Goal: Information Seeking & Learning: Learn about a topic

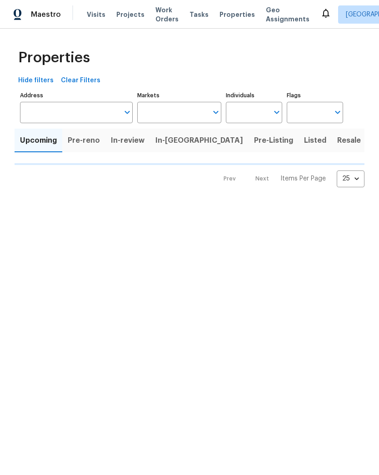
type input "50"
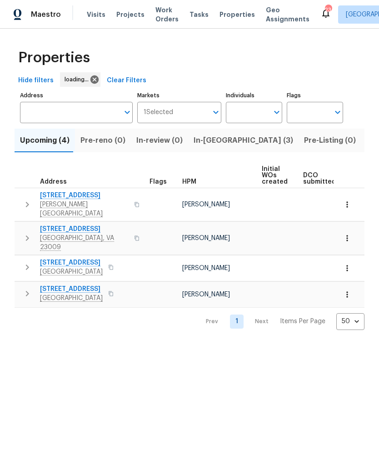
click at [212, 143] on span "In-reno (3)" at bounding box center [244, 140] width 100 height 13
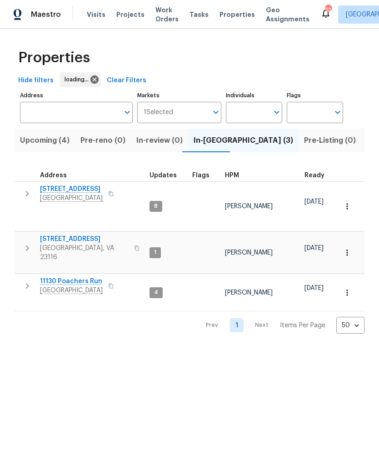
click at [53, 235] on span "9401 Rutlandshire Dr" at bounding box center [84, 239] width 89 height 9
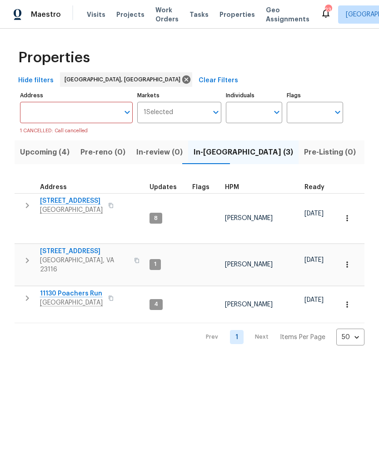
click at [77, 206] on span "[GEOGRAPHIC_DATA]" at bounding box center [71, 210] width 63 height 9
click at [60, 289] on span "11130 Poachers Run" at bounding box center [71, 293] width 63 height 9
click at [46, 152] on span "Upcoming (4)" at bounding box center [45, 152] width 50 height 13
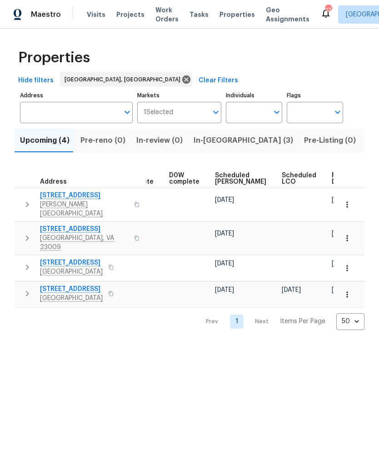
scroll to position [0, 228]
click at [332, 181] on span "Ready Date" at bounding box center [342, 178] width 20 height 13
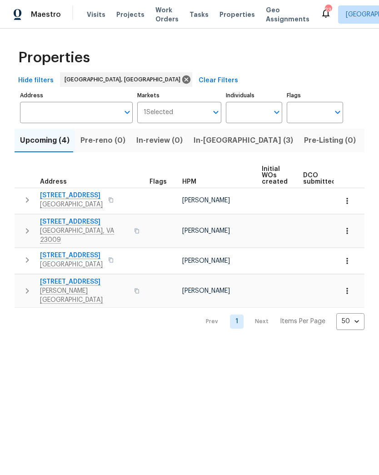
click at [63, 199] on span "1215 N 24th St" at bounding box center [71, 195] width 63 height 9
click at [69, 260] on span "North Chesterfield, VA 23235" at bounding box center [71, 264] width 63 height 9
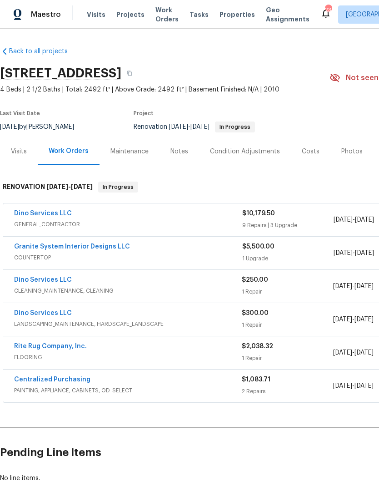
click at [69, 348] on link "Rite Rug Company, Inc." at bounding box center [50, 346] width 73 height 6
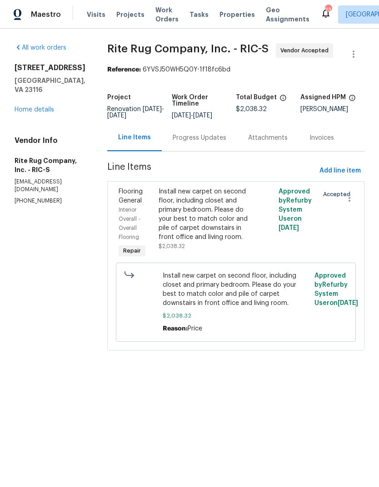
click at [209, 142] on div "Progress Updates" at bounding box center [200, 137] width 54 height 9
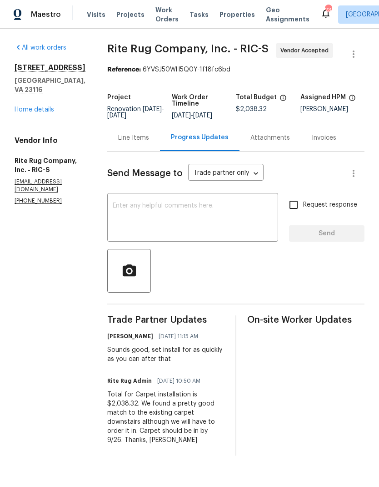
click at [243, 223] on textarea at bounding box center [193, 218] width 160 height 32
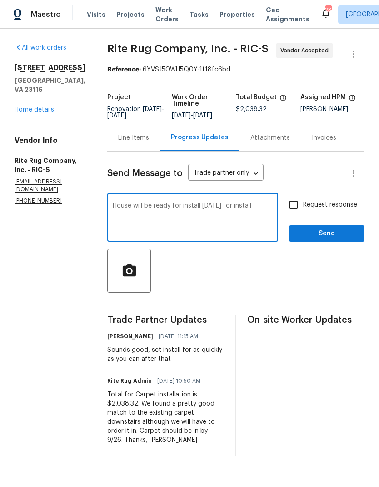
type textarea "House will be ready for install [DATE] for install"
click at [298, 211] on input "Request response" at bounding box center [293, 204] width 19 height 19
checkbox input "true"
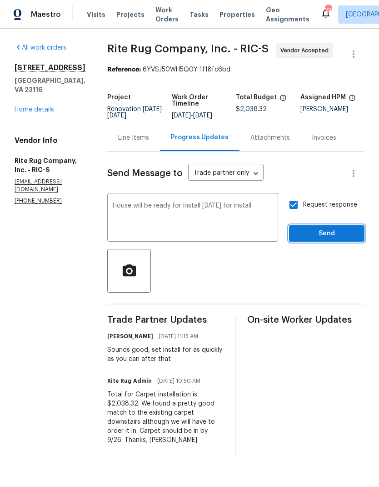
click at [334, 239] on span "Send" at bounding box center [327, 233] width 61 height 11
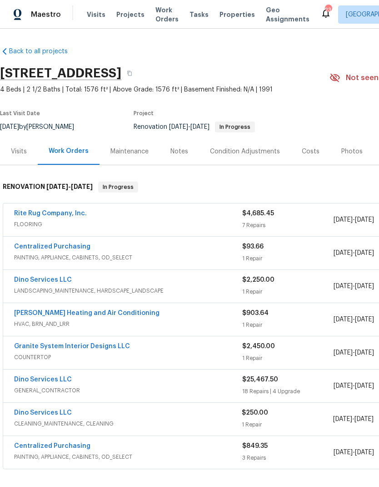
click at [71, 216] on link "Rite Rug Company, Inc." at bounding box center [50, 213] width 73 height 6
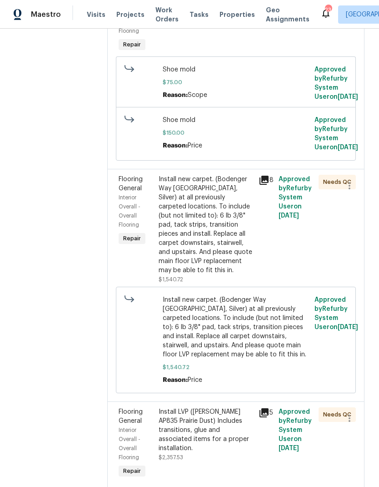
scroll to position [213, 0]
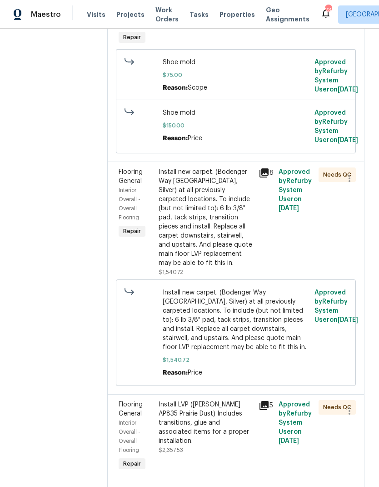
click at [264, 177] on icon at bounding box center [264, 172] width 9 height 9
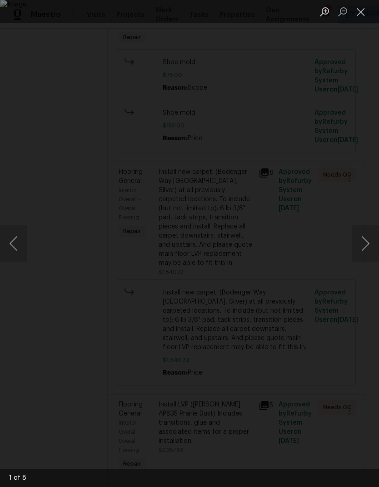
click at [363, 246] on button "Next image" at bounding box center [365, 243] width 27 height 36
click at [364, 245] on button "Next image" at bounding box center [365, 243] width 27 height 36
click at [364, 248] on button "Next image" at bounding box center [365, 243] width 27 height 36
click at [363, 10] on button "Close lightbox" at bounding box center [361, 12] width 18 height 16
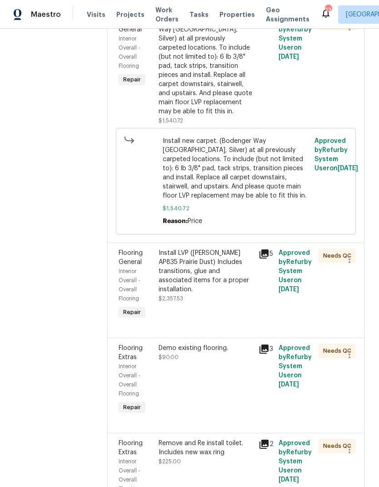
scroll to position [399, 0]
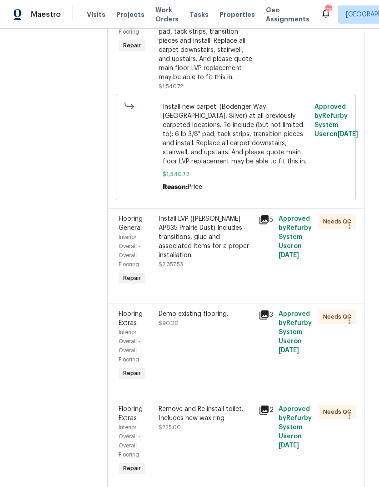
click at [266, 225] on icon at bounding box center [264, 219] width 11 height 11
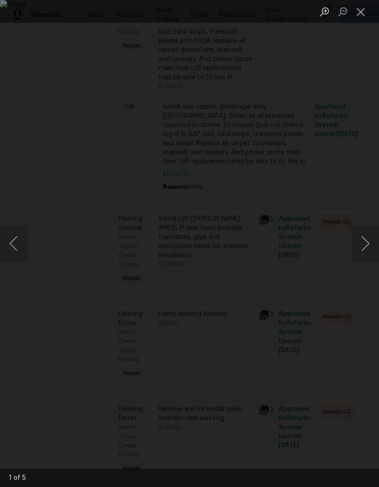
click at [363, 240] on button "Next image" at bounding box center [365, 243] width 27 height 36
click at [362, 240] on button "Next image" at bounding box center [365, 243] width 27 height 36
click at [360, 246] on button "Next image" at bounding box center [365, 243] width 27 height 36
click at [359, 241] on button "Next image" at bounding box center [365, 243] width 27 height 36
click at [359, 240] on button "Next image" at bounding box center [365, 243] width 27 height 36
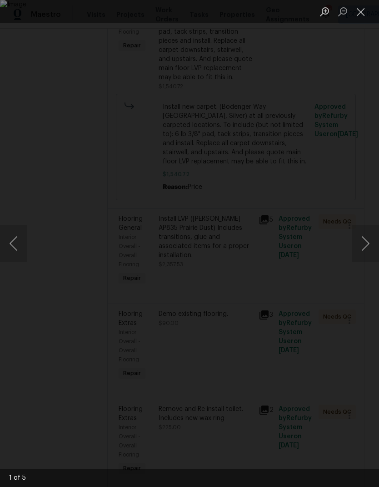
click at [357, 241] on button "Next image" at bounding box center [365, 243] width 27 height 36
click at [363, 239] on button "Next image" at bounding box center [365, 243] width 27 height 36
click at [364, 12] on button "Close lightbox" at bounding box center [361, 12] width 18 height 16
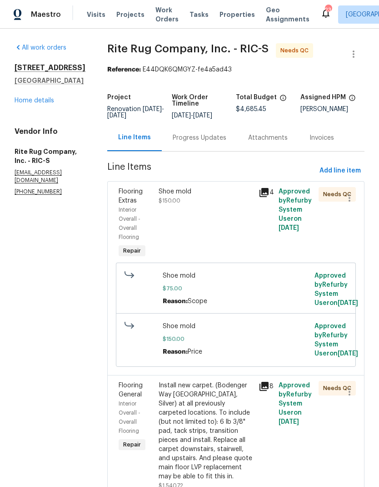
scroll to position [0, 0]
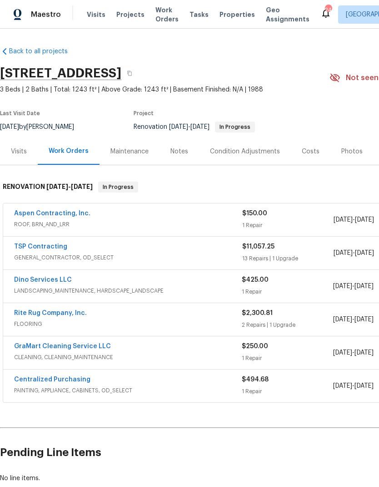
click at [184, 150] on div "Notes" at bounding box center [180, 151] width 18 height 9
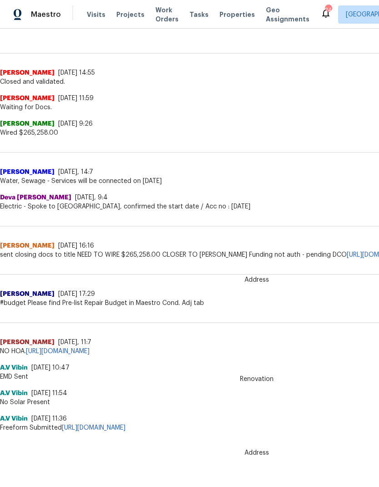
scroll to position [226, 0]
click at [17, 323] on div "Address Grace Valamai 9/3/25, 11:7 NO HOA. https://opendoor.zendesk.com/agent/t…" at bounding box center [257, 332] width 514 height 48
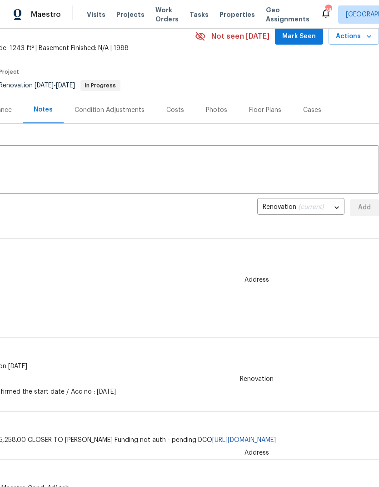
scroll to position [36, 135]
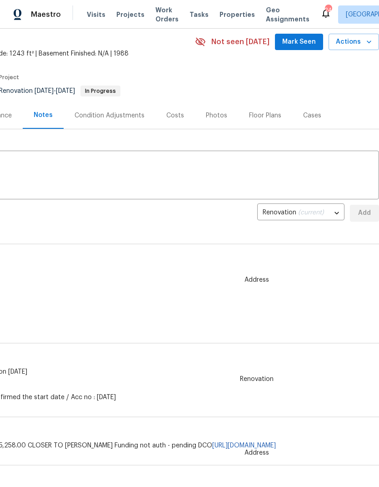
click at [171, 119] on div "Costs" at bounding box center [175, 115] width 18 height 9
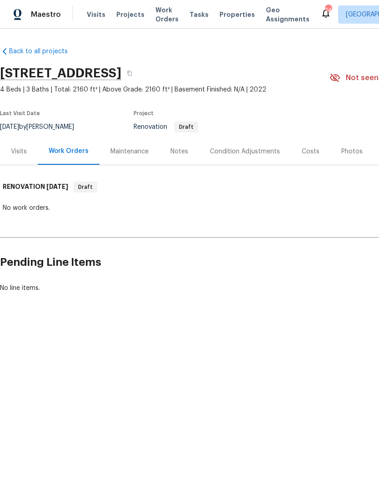
click at [174, 152] on div "Notes" at bounding box center [180, 151] width 18 height 9
click at [180, 152] on div "Notes" at bounding box center [180, 151] width 18 height 9
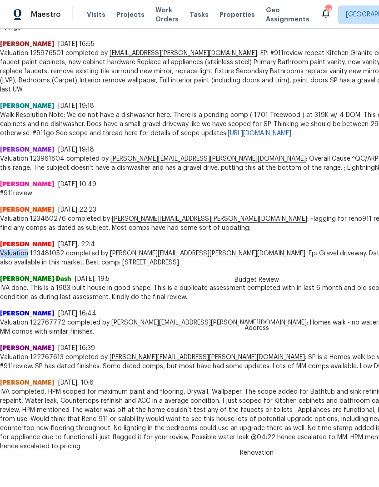
click at [318, 267] on div "[PERSON_NAME] Dash [DATE], 19:5 IVA done. This is a 1983 built house in good sh…" at bounding box center [257, 284] width 514 height 35
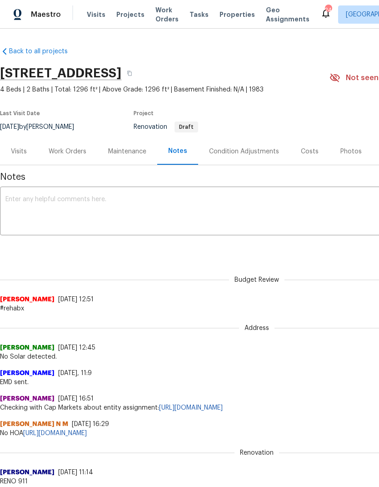
click at [250, 151] on div "Condition Adjustments" at bounding box center [244, 151] width 70 height 9
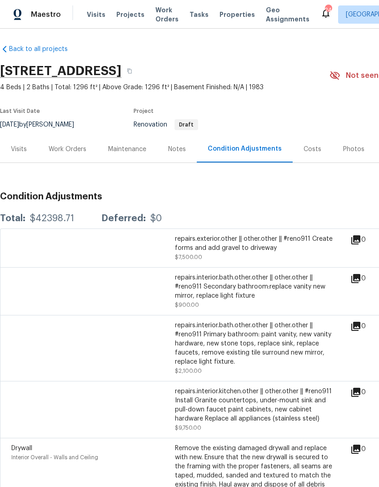
scroll to position [2, 0]
